Goal: Information Seeking & Learning: Learn about a topic

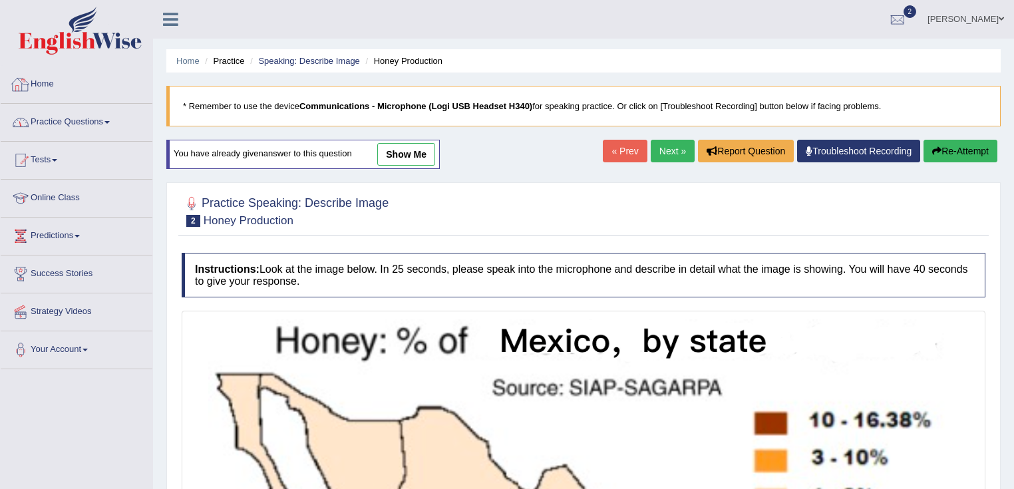
click at [79, 117] on link "Practice Questions" at bounding box center [77, 120] width 152 height 33
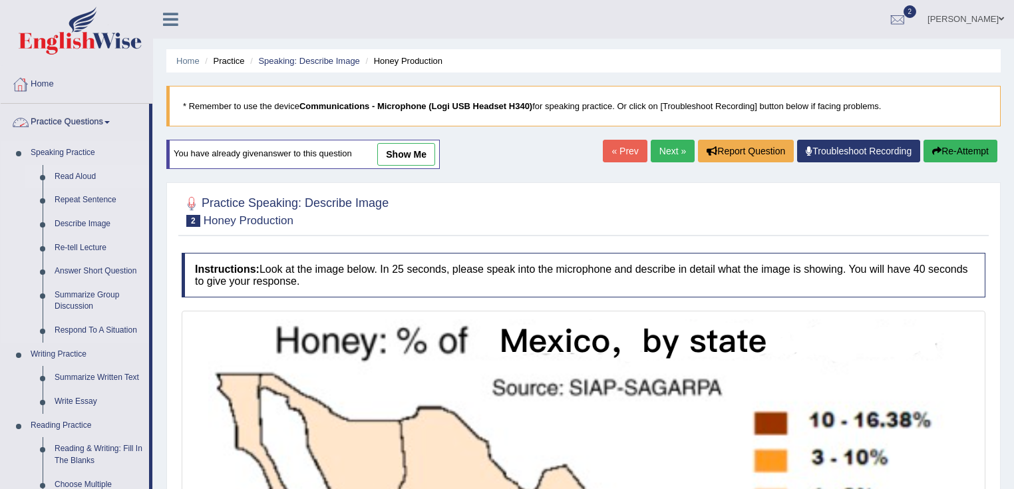
click at [73, 177] on link "Read Aloud" at bounding box center [99, 177] width 100 height 24
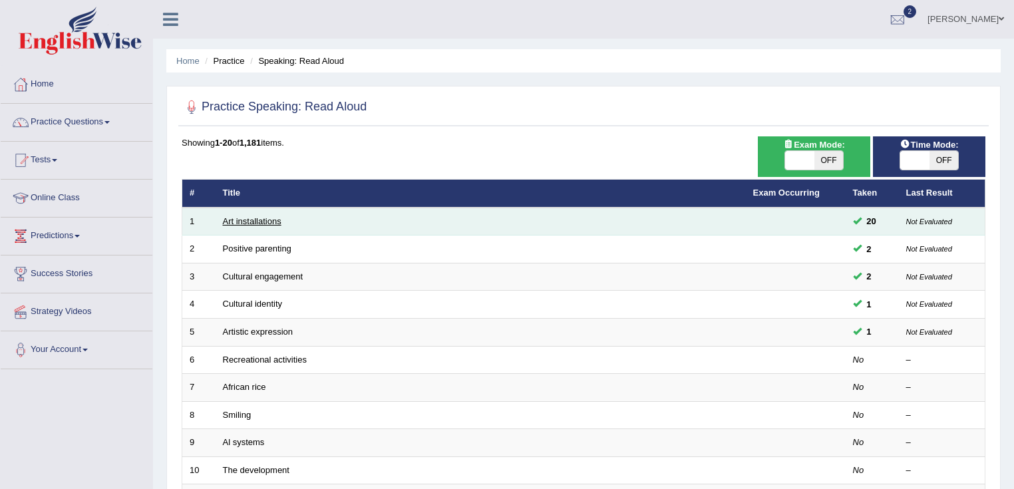
click at [237, 221] on link "Art installations" at bounding box center [252, 221] width 59 height 10
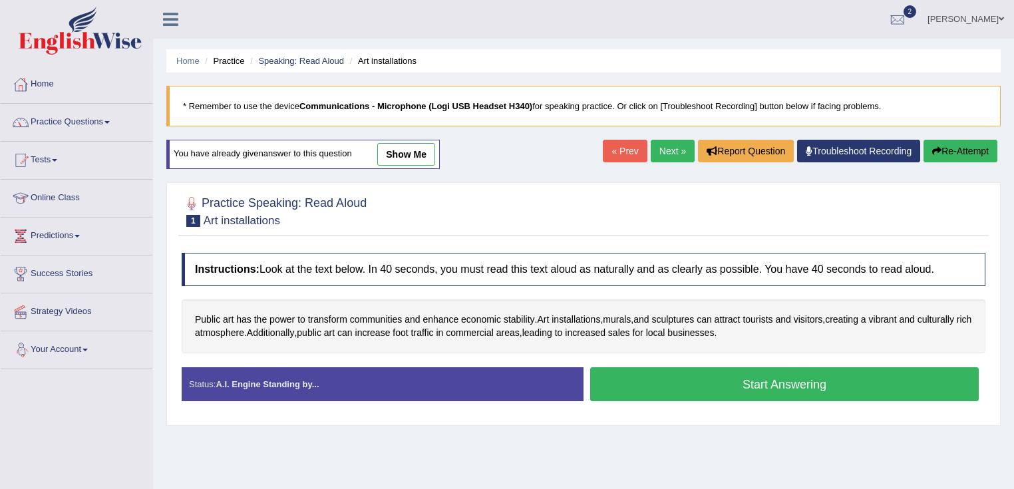
click at [417, 154] on link "show me" at bounding box center [406, 154] width 58 height 23
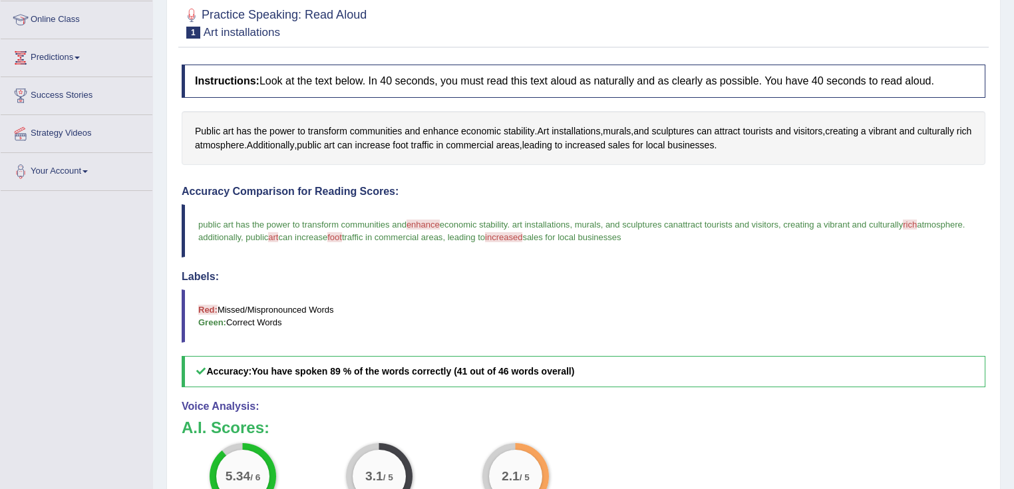
scroll to position [106, 0]
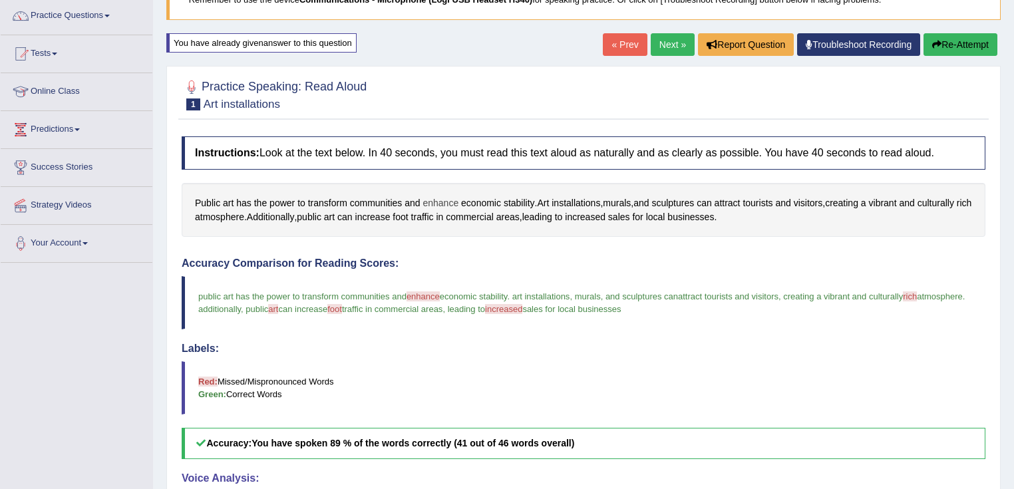
click at [434, 198] on span "enhance" at bounding box center [441, 203] width 36 height 14
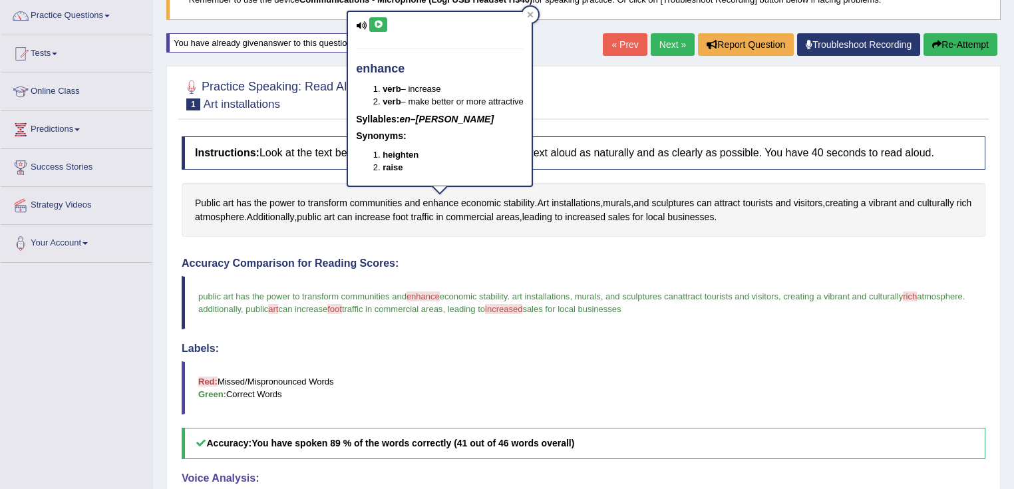
drag, startPoint x: 438, startPoint y: 295, endPoint x: 370, endPoint y: 301, distance: 68.1
click at [438, 296] on span "enhance" at bounding box center [423, 296] width 33 height 10
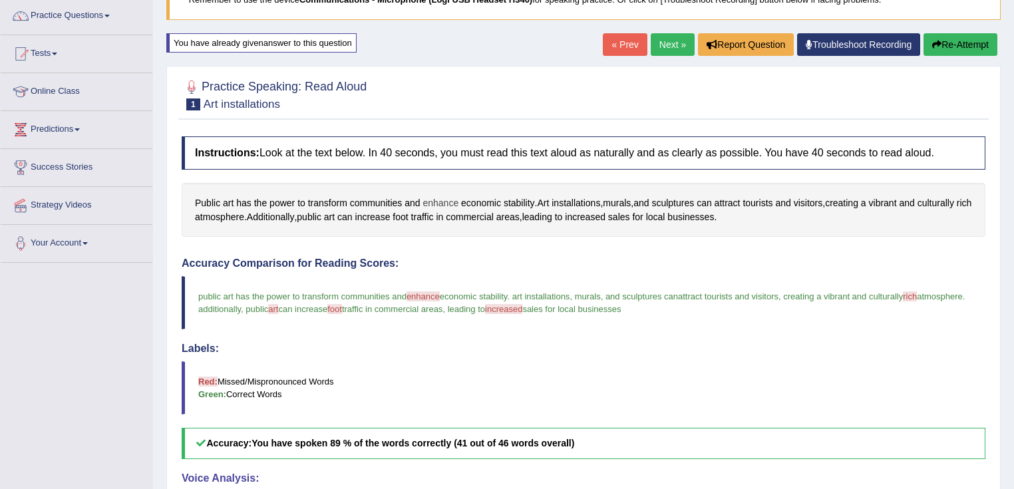
click at [440, 200] on span "enhance" at bounding box center [441, 203] width 36 height 14
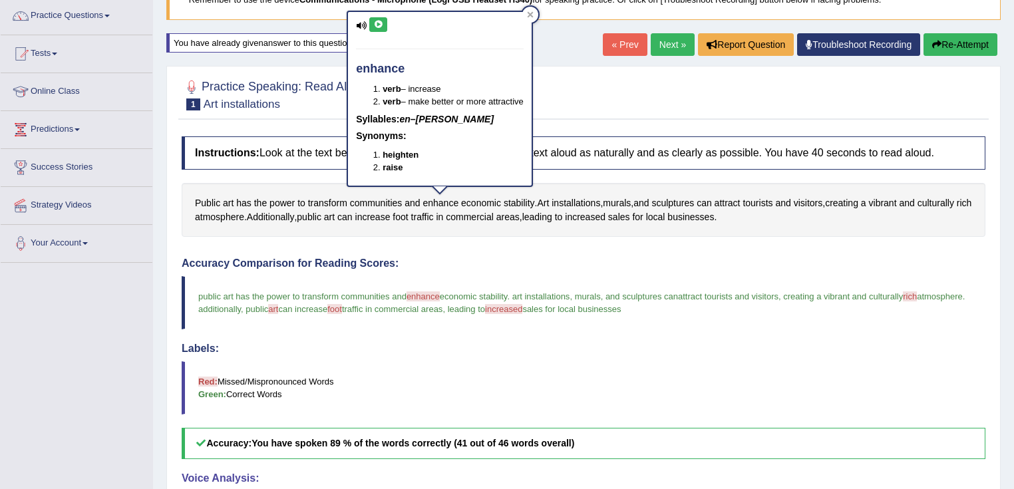
click at [380, 28] on button at bounding box center [378, 24] width 18 height 15
click at [379, 21] on icon at bounding box center [378, 25] width 10 height 8
click at [592, 202] on span "installations" at bounding box center [576, 203] width 49 height 14
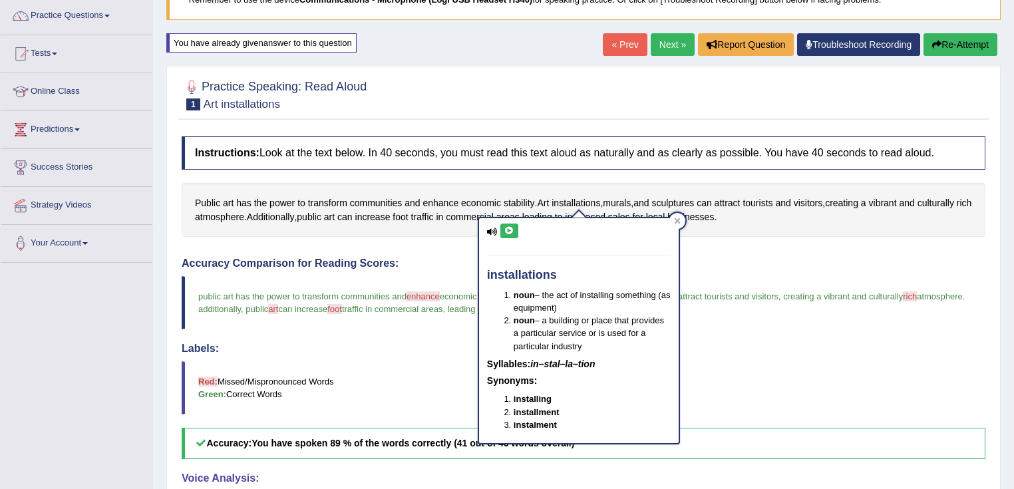
click at [506, 224] on button at bounding box center [509, 231] width 18 height 15
click at [359, 186] on div "Public art has the power to transform communities and enhance economic stabilit…" at bounding box center [584, 210] width 804 height 54
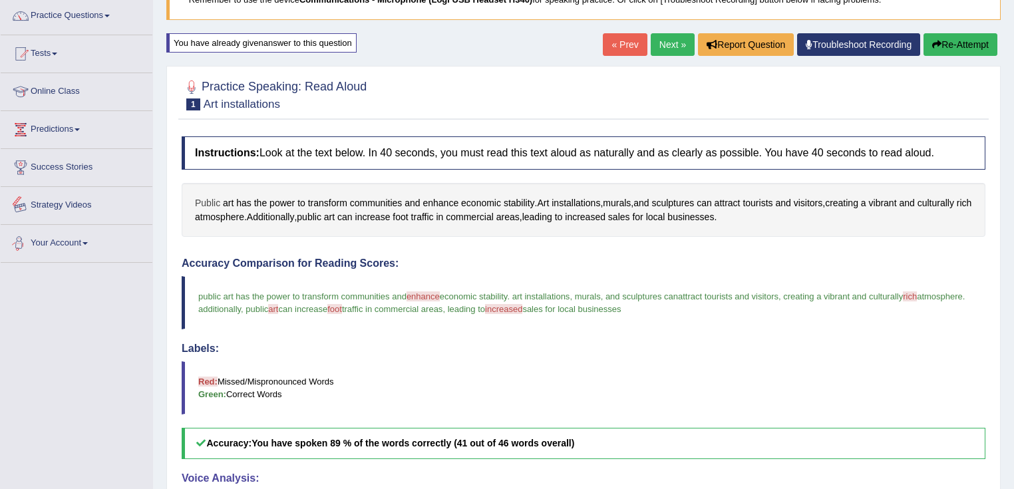
click at [214, 199] on span "Public" at bounding box center [207, 203] width 25 height 14
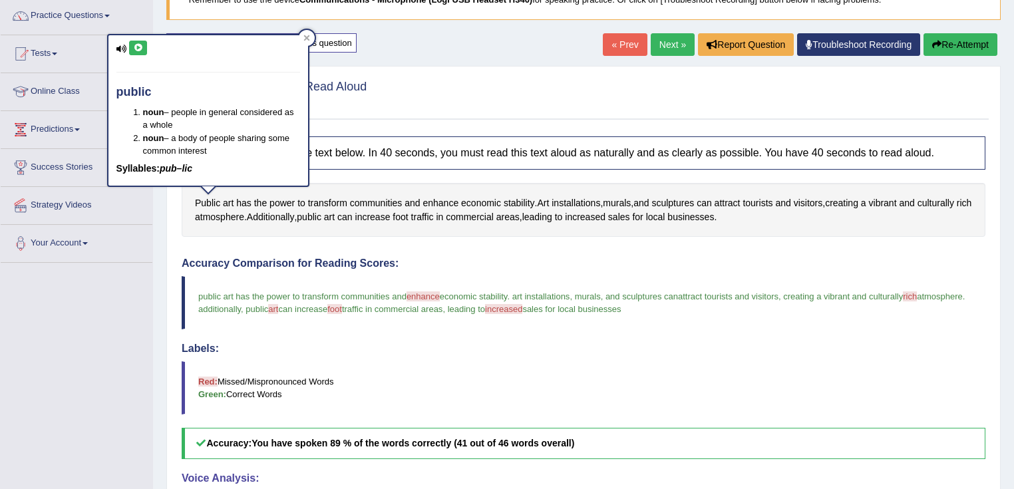
click at [140, 44] on icon at bounding box center [138, 48] width 10 height 8
click at [578, 128] on div "Practice Speaking: Read Aloud 1 Art installations Instructions: Look at the tex…" at bounding box center [583, 390] width 834 height 649
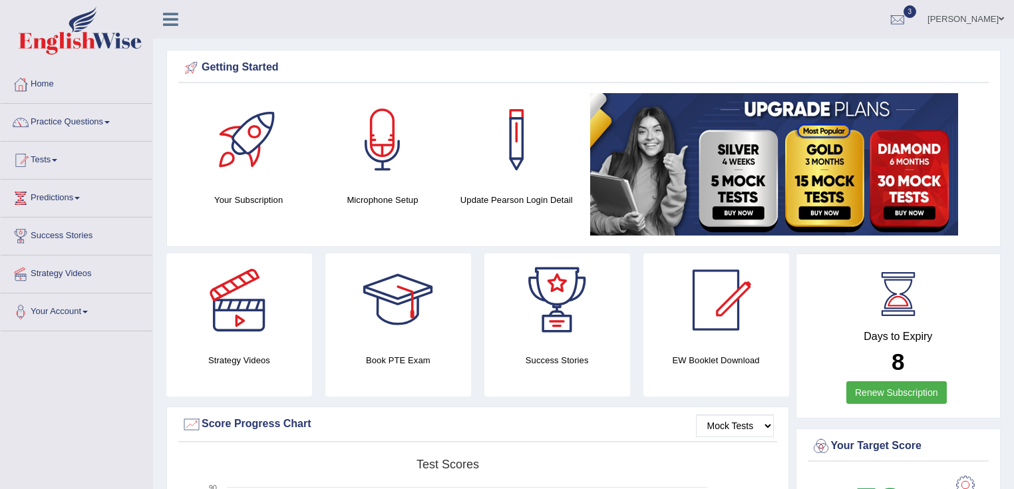
click at [50, 165] on link "Tests" at bounding box center [77, 158] width 152 height 33
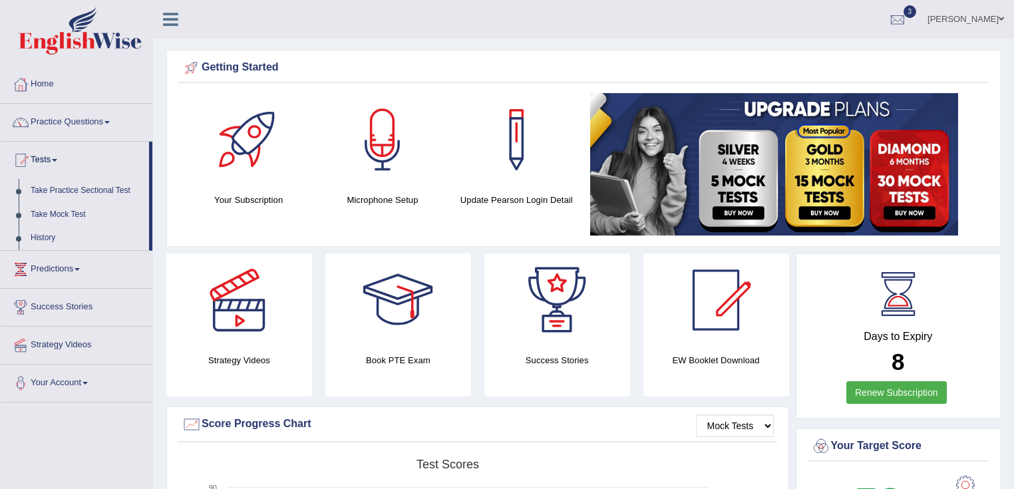
click at [45, 238] on link "History" at bounding box center [87, 238] width 124 height 24
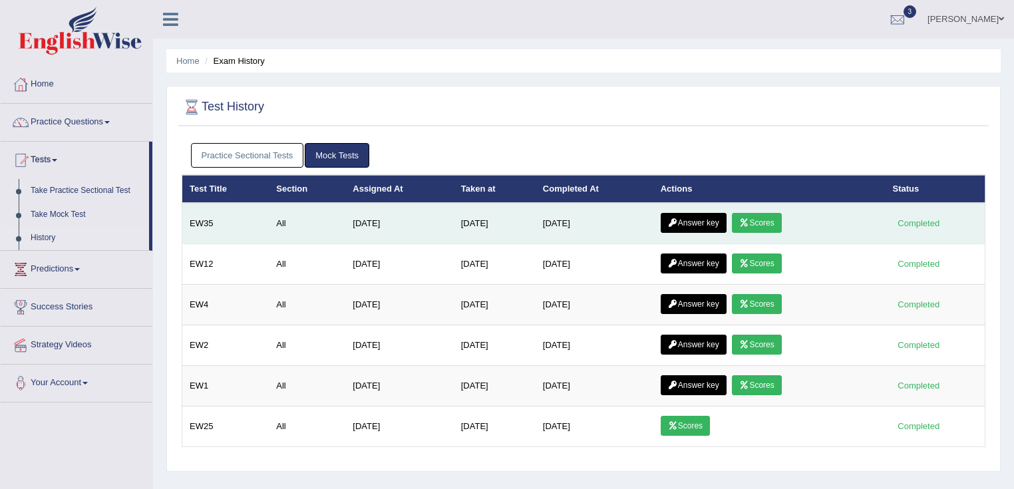
click at [768, 221] on link "Scores" at bounding box center [756, 223] width 49 height 20
click at [698, 216] on link "Answer key" at bounding box center [694, 223] width 66 height 20
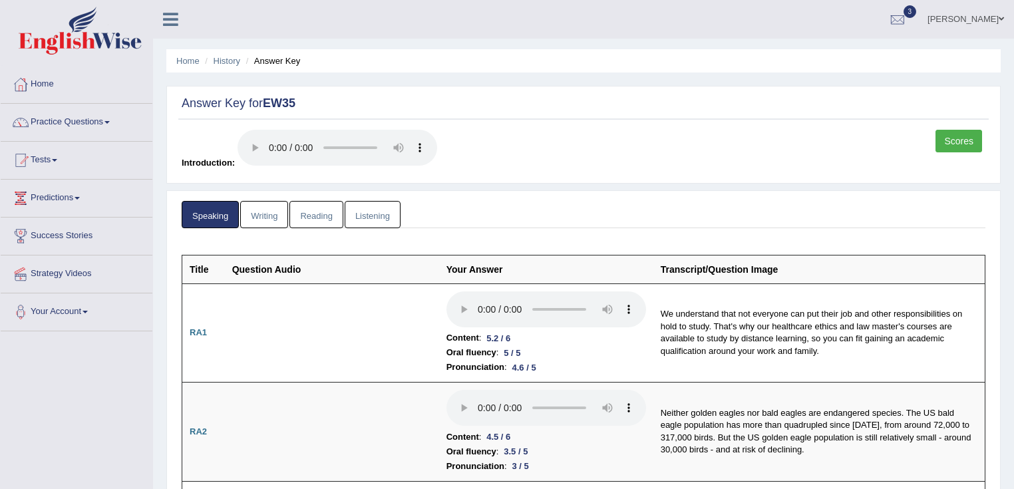
click at [254, 216] on link "Writing" at bounding box center [264, 214] width 48 height 27
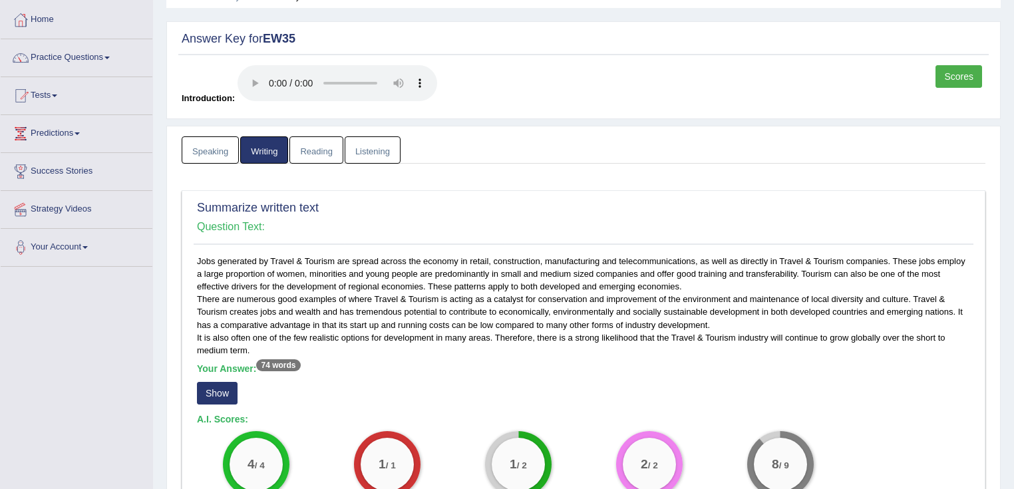
scroll to position [160, 0]
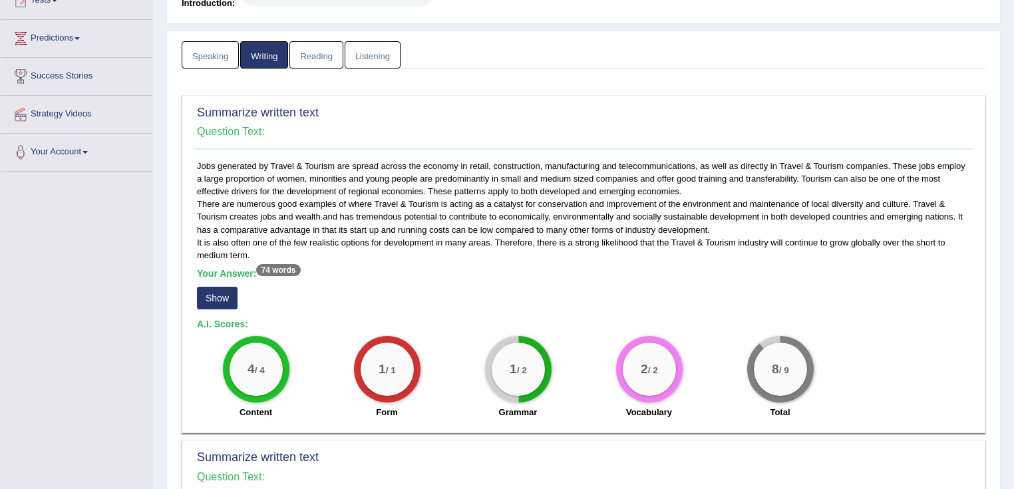
click at [232, 290] on button "Show" at bounding box center [217, 298] width 41 height 23
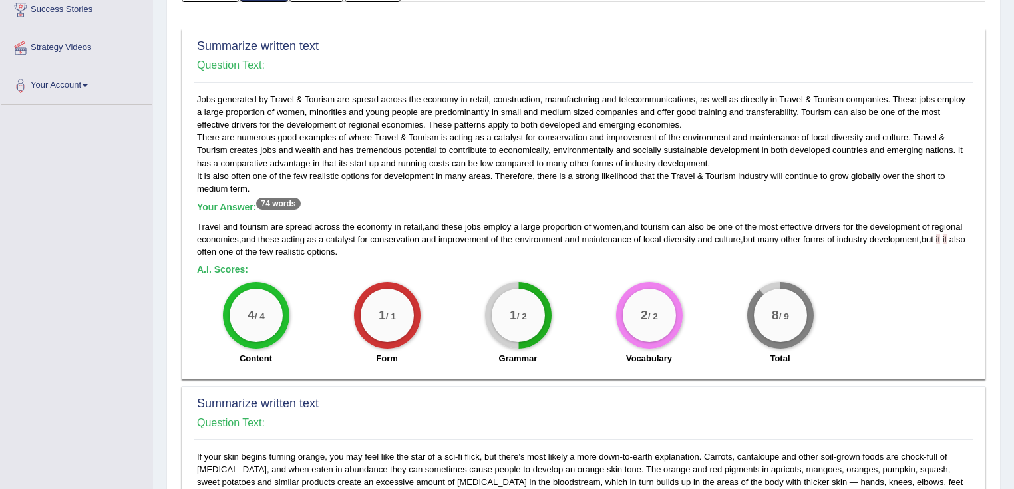
scroll to position [266, 0]
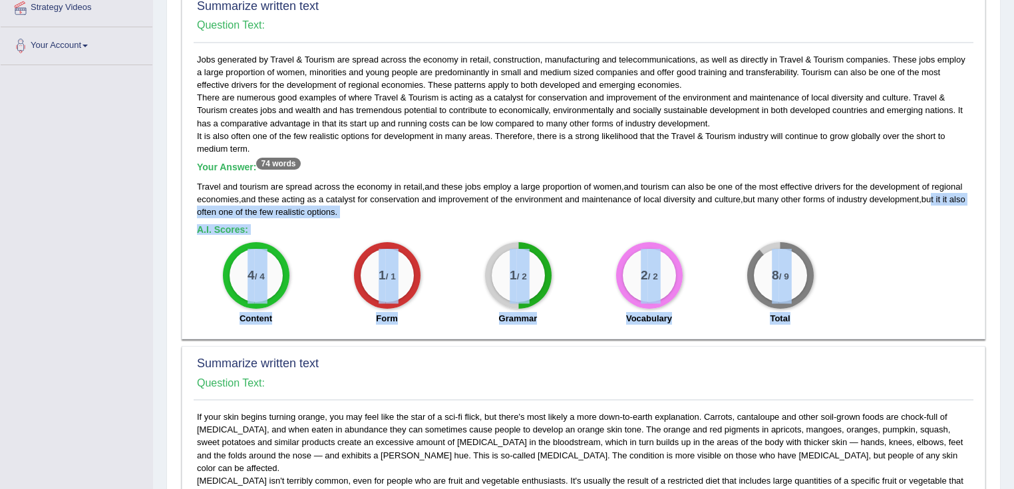
drag, startPoint x: 936, startPoint y: 192, endPoint x: 1003, endPoint y: 208, distance: 68.9
click at [1003, 208] on div "Home History Answer Key Answer Key for EW35 Scores Introduction: Speaking Writi…" at bounding box center [583, 400] width 861 height 1333
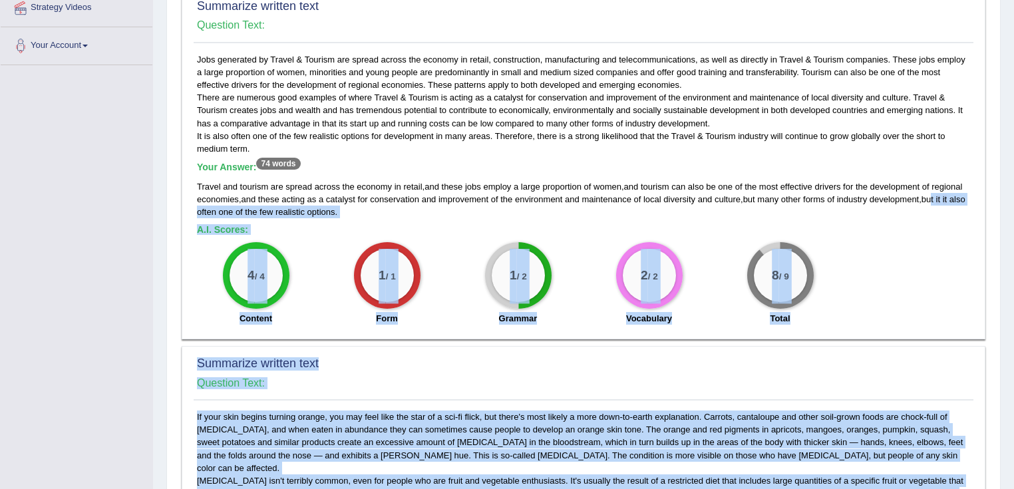
click at [493, 215] on div "Travel and tourism are spread across the economy in retail , and these jobs emp…" at bounding box center [583, 199] width 773 height 38
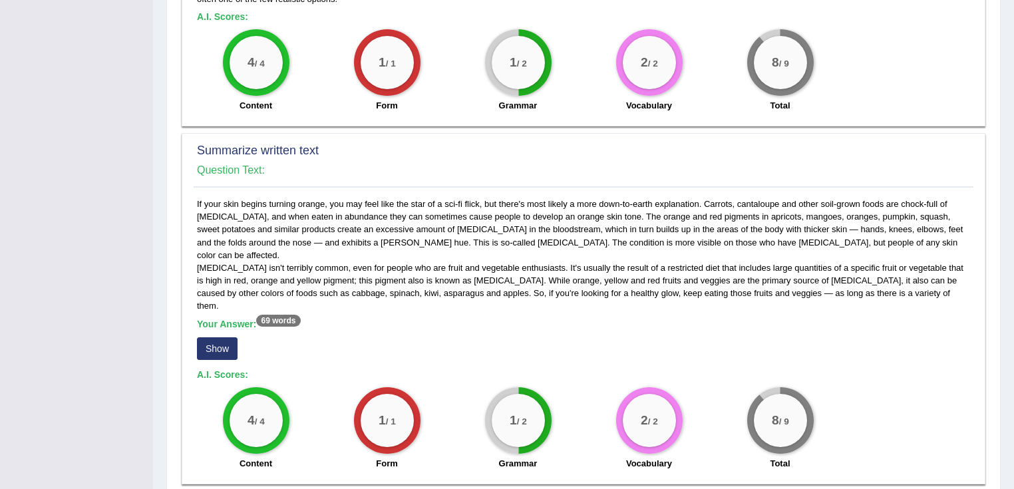
scroll to position [586, 0]
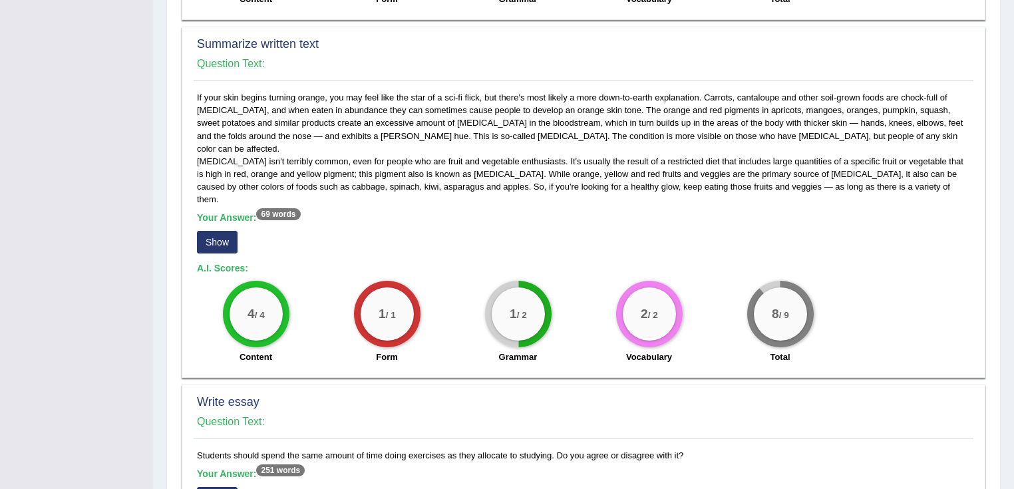
click at [228, 231] on button "Show" at bounding box center [217, 242] width 41 height 23
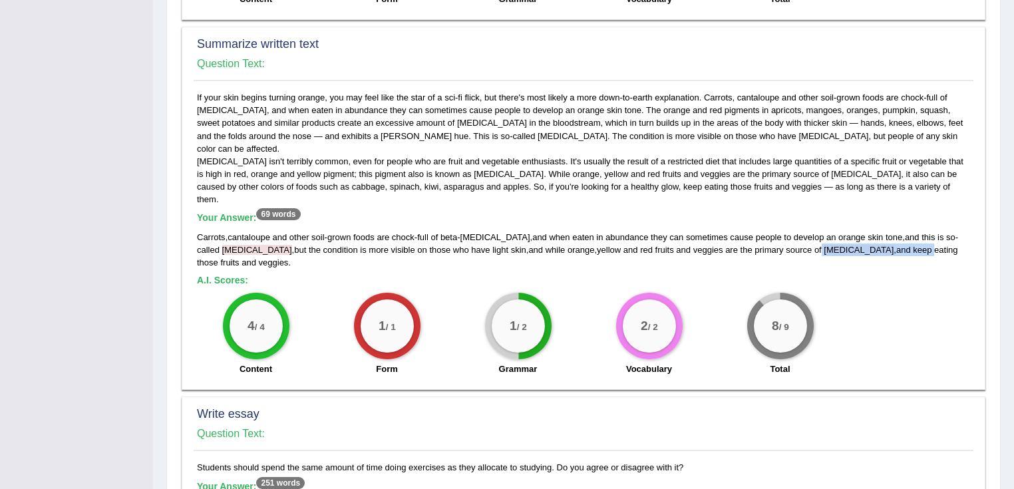
drag, startPoint x: 781, startPoint y: 227, endPoint x: 870, endPoint y: 226, distance: 89.2
click at [870, 231] on div "Carrots , cantaloupe and other soil - grown foods are chock - full of beta - ca…" at bounding box center [583, 250] width 773 height 38
click at [820, 275] on h5 "A.I. Scores:" at bounding box center [583, 280] width 773 height 10
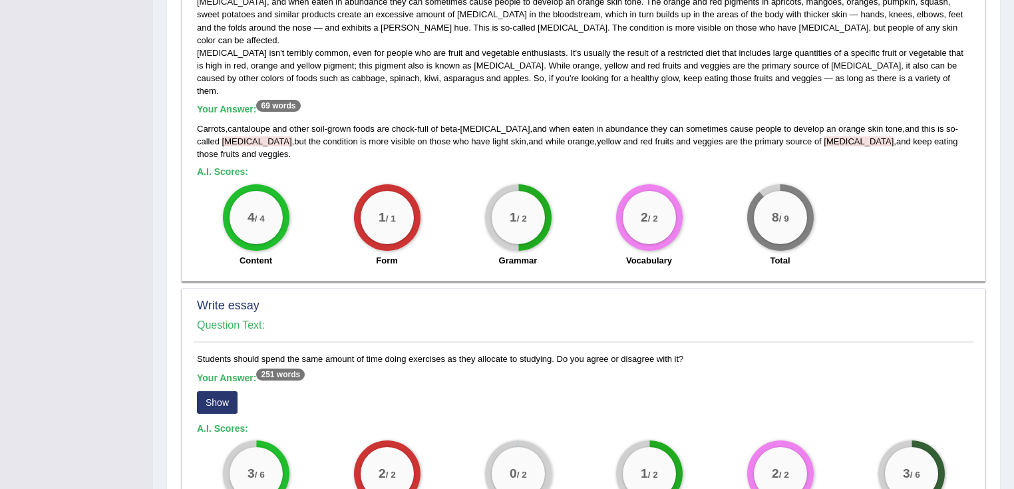
scroll to position [798, 0]
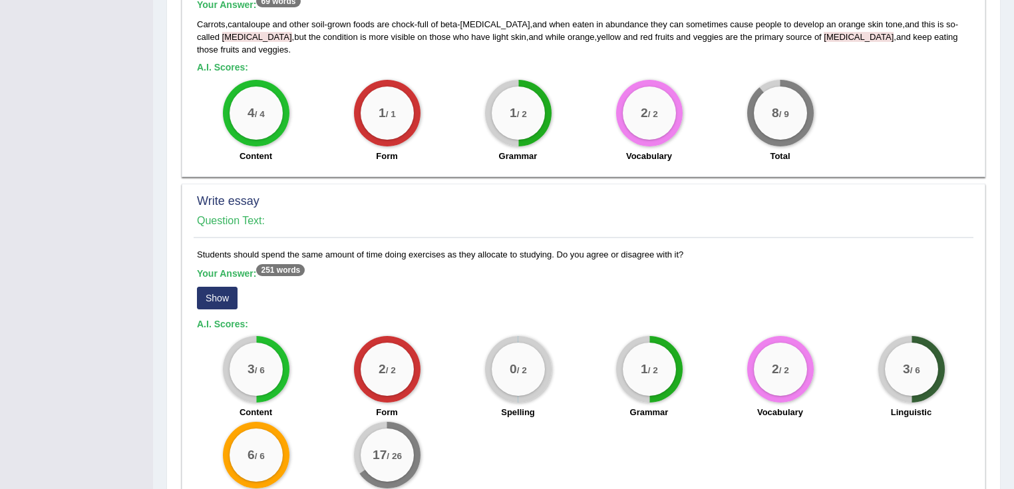
click at [230, 287] on button "Show" at bounding box center [217, 298] width 41 height 23
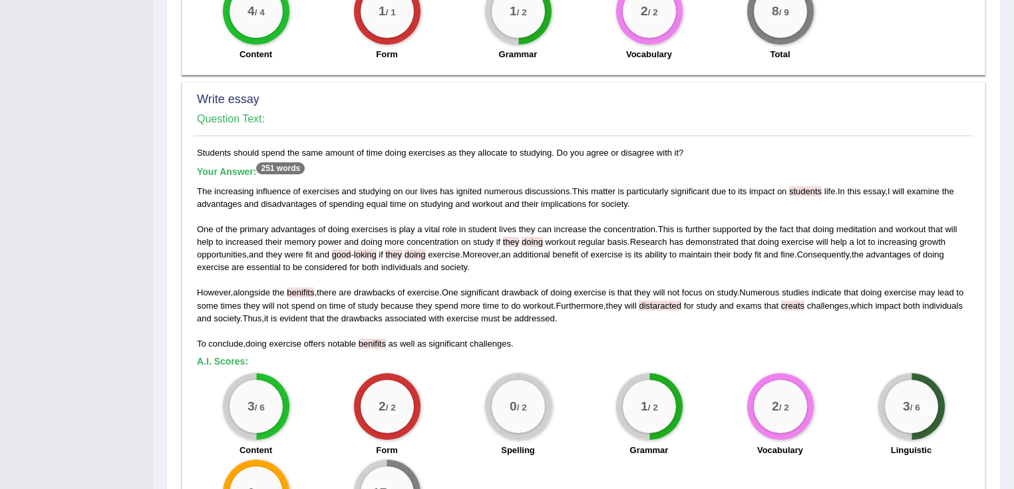
scroll to position [958, 0]
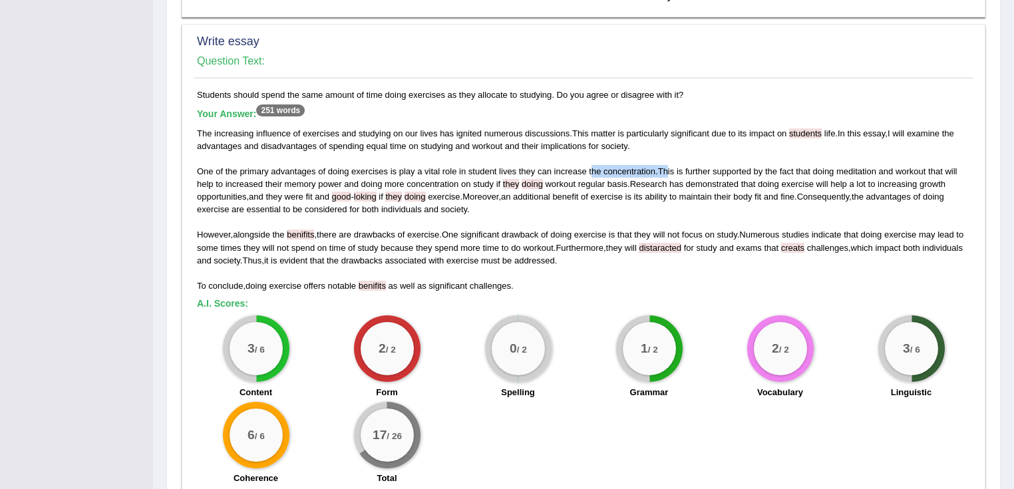
drag, startPoint x: 592, startPoint y: 144, endPoint x: 669, endPoint y: 142, distance: 76.5
click at [669, 142] on div "The increasing influence of exercises and studying on our lives has ignited num…" at bounding box center [583, 209] width 773 height 165
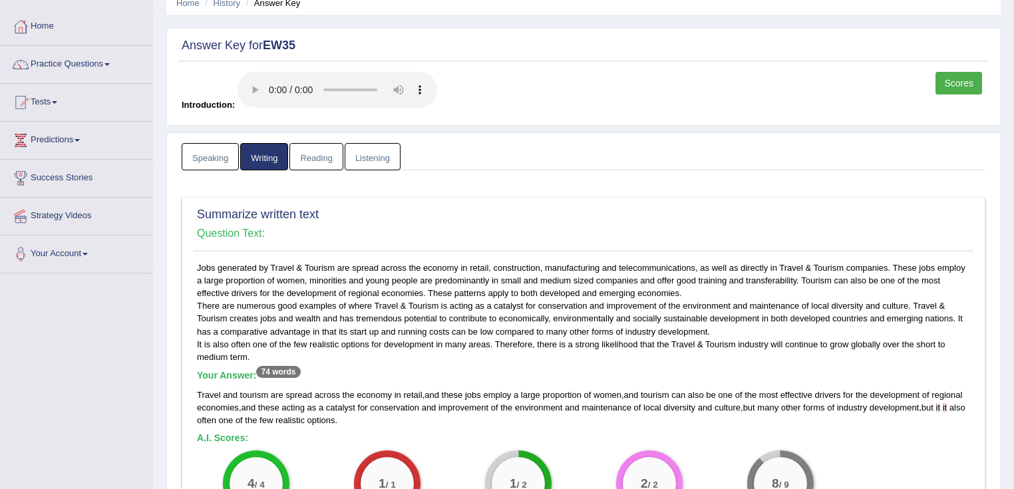
scroll to position [0, 0]
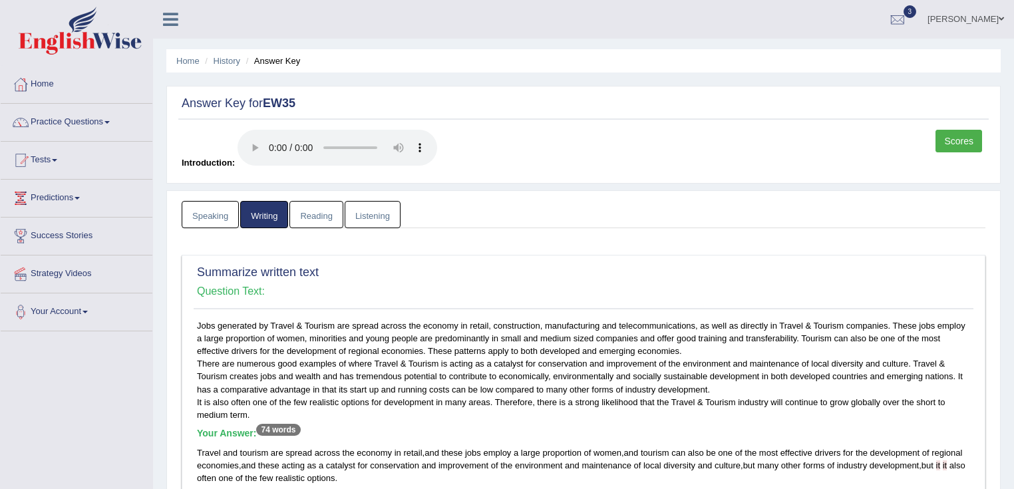
click at [303, 204] on link "Reading" at bounding box center [315, 214] width 53 height 27
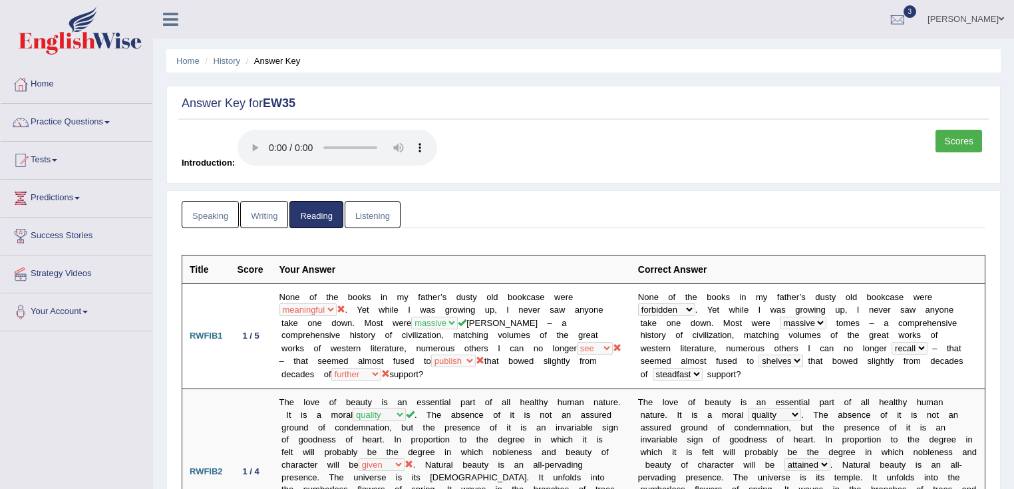
click at [958, 136] on link "Scores" at bounding box center [959, 141] width 47 height 23
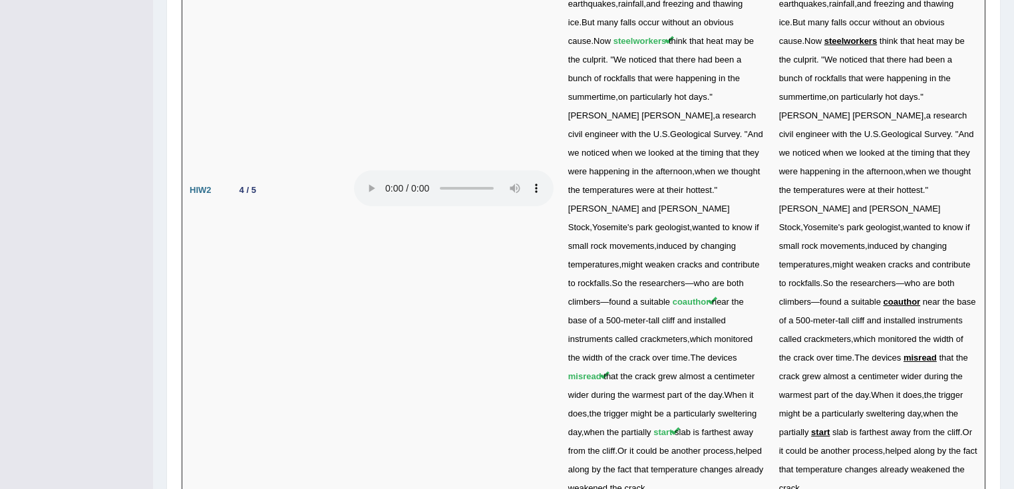
scroll to position [3597, 0]
